Goal: Information Seeking & Learning: Learn about a topic

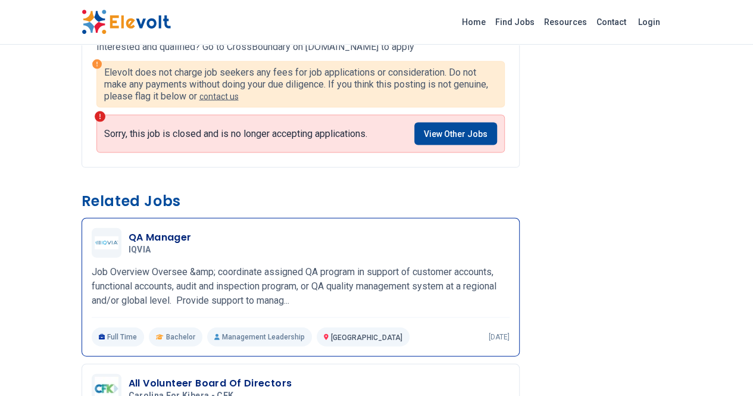
scroll to position [1251, 0]
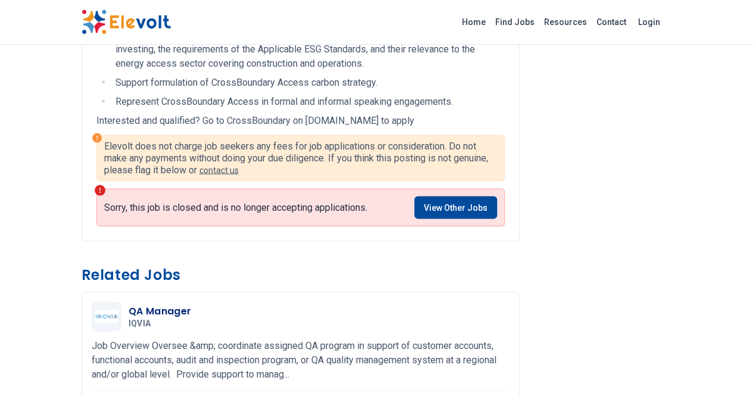
scroll to position [1149, 0]
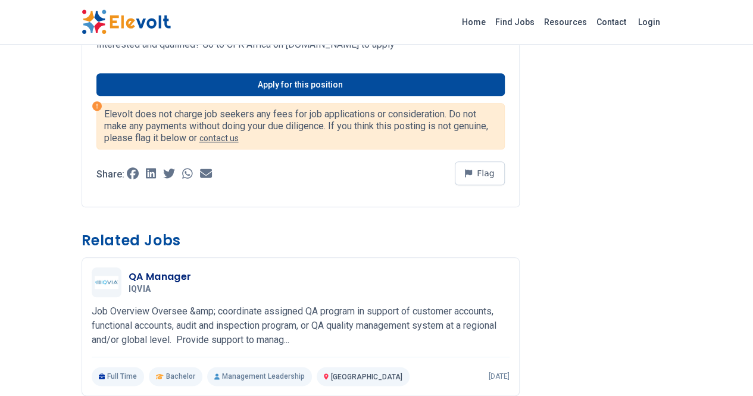
scroll to position [536, 0]
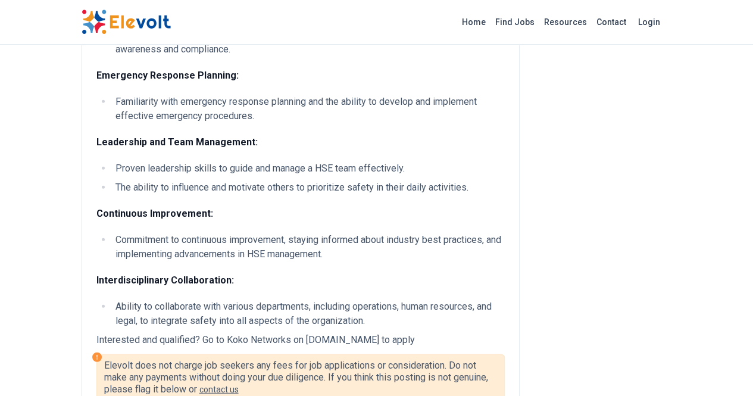
scroll to position [1429, 0]
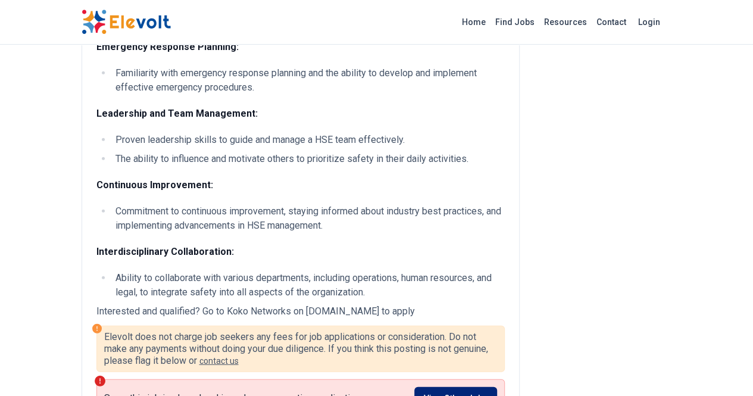
click at [489, 387] on link "View Other Jobs" at bounding box center [455, 398] width 83 height 23
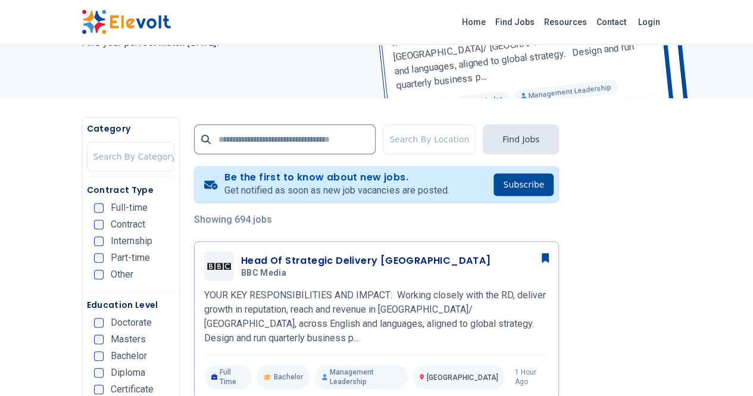
scroll to position [238, 0]
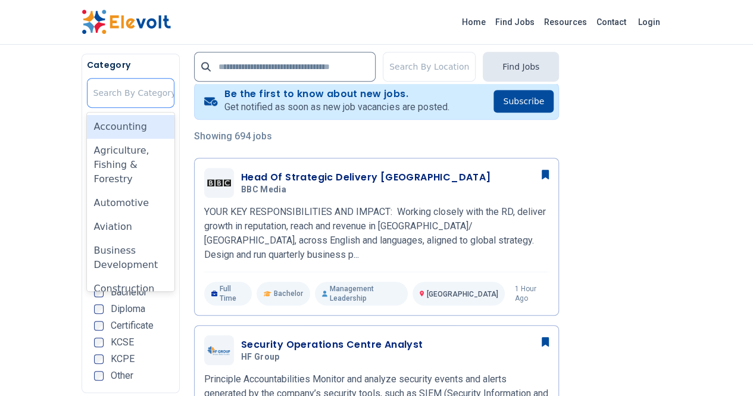
click at [93, 98] on div at bounding box center [134, 93] width 83 height 24
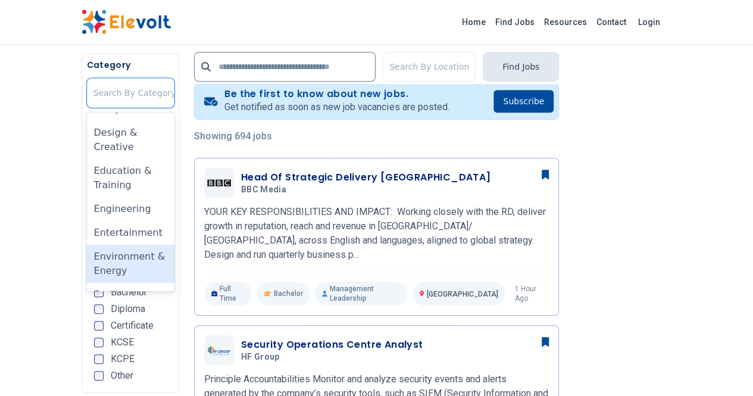
scroll to position [298, 0]
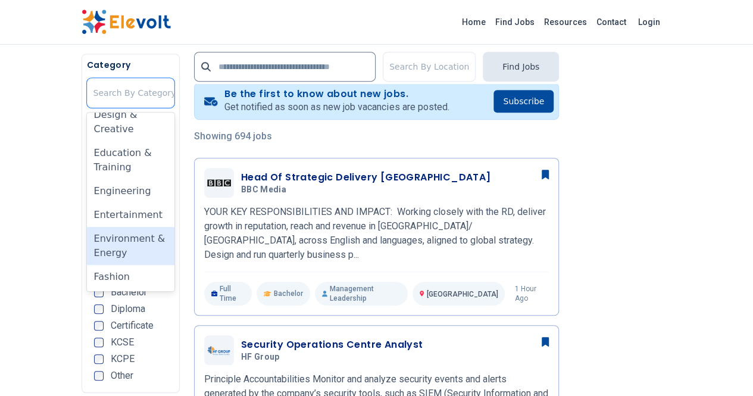
click at [87, 227] on div "Environment & Energy" at bounding box center [131, 246] width 88 height 38
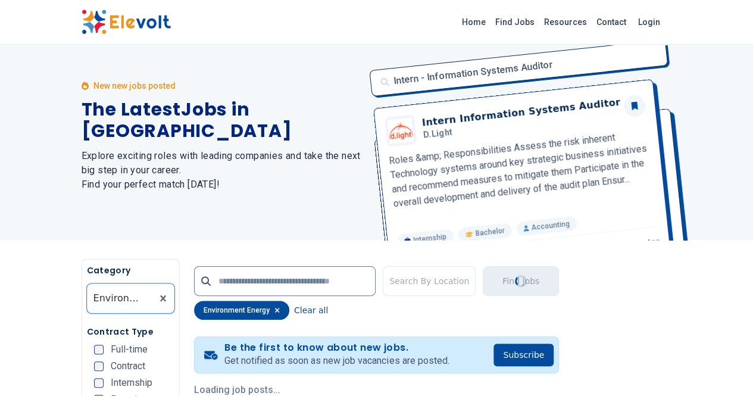
scroll to position [0, 0]
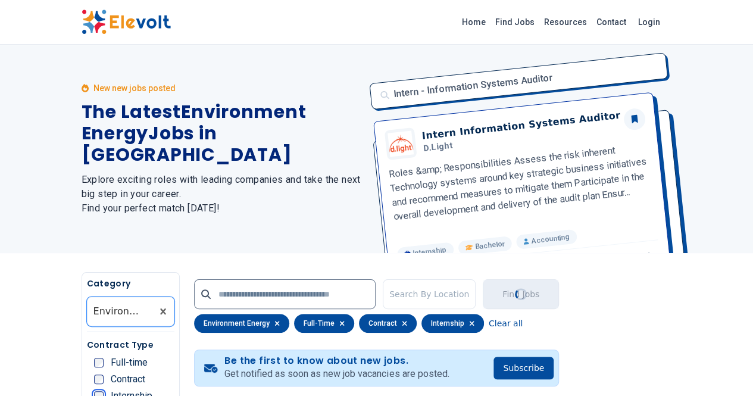
scroll to position [173, 0]
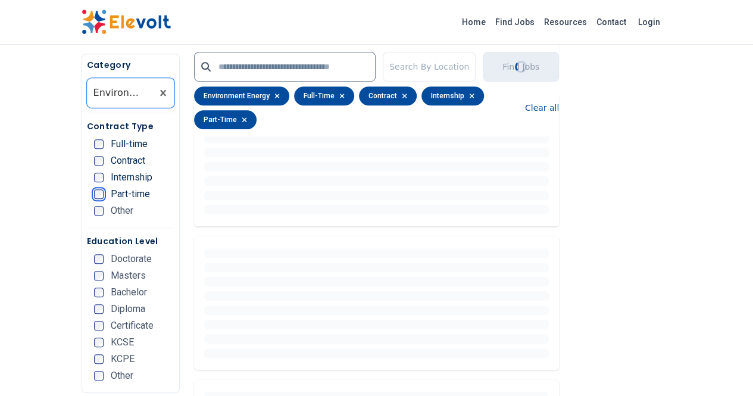
scroll to position [357, 0]
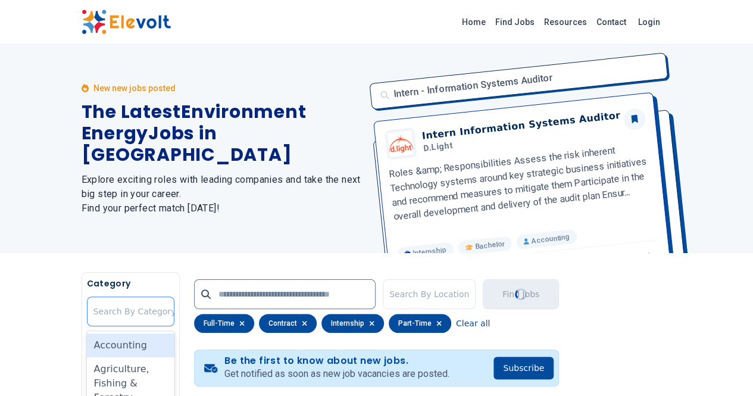
click at [93, 319] on div at bounding box center [134, 312] width 83 height 24
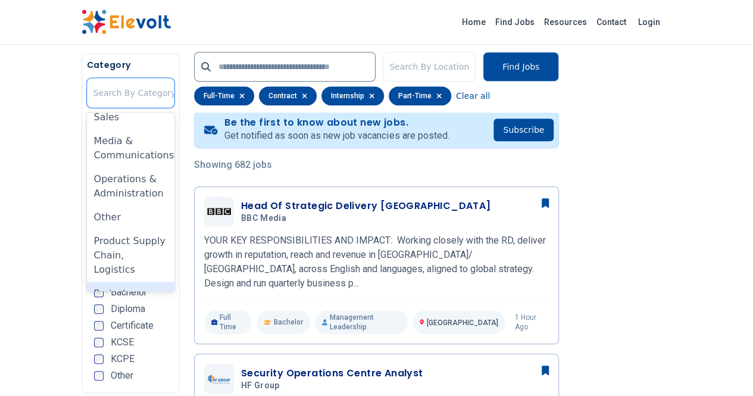
click at [87, 282] on div "Project Management" at bounding box center [131, 301] width 88 height 38
